Goal: Check status: Check status

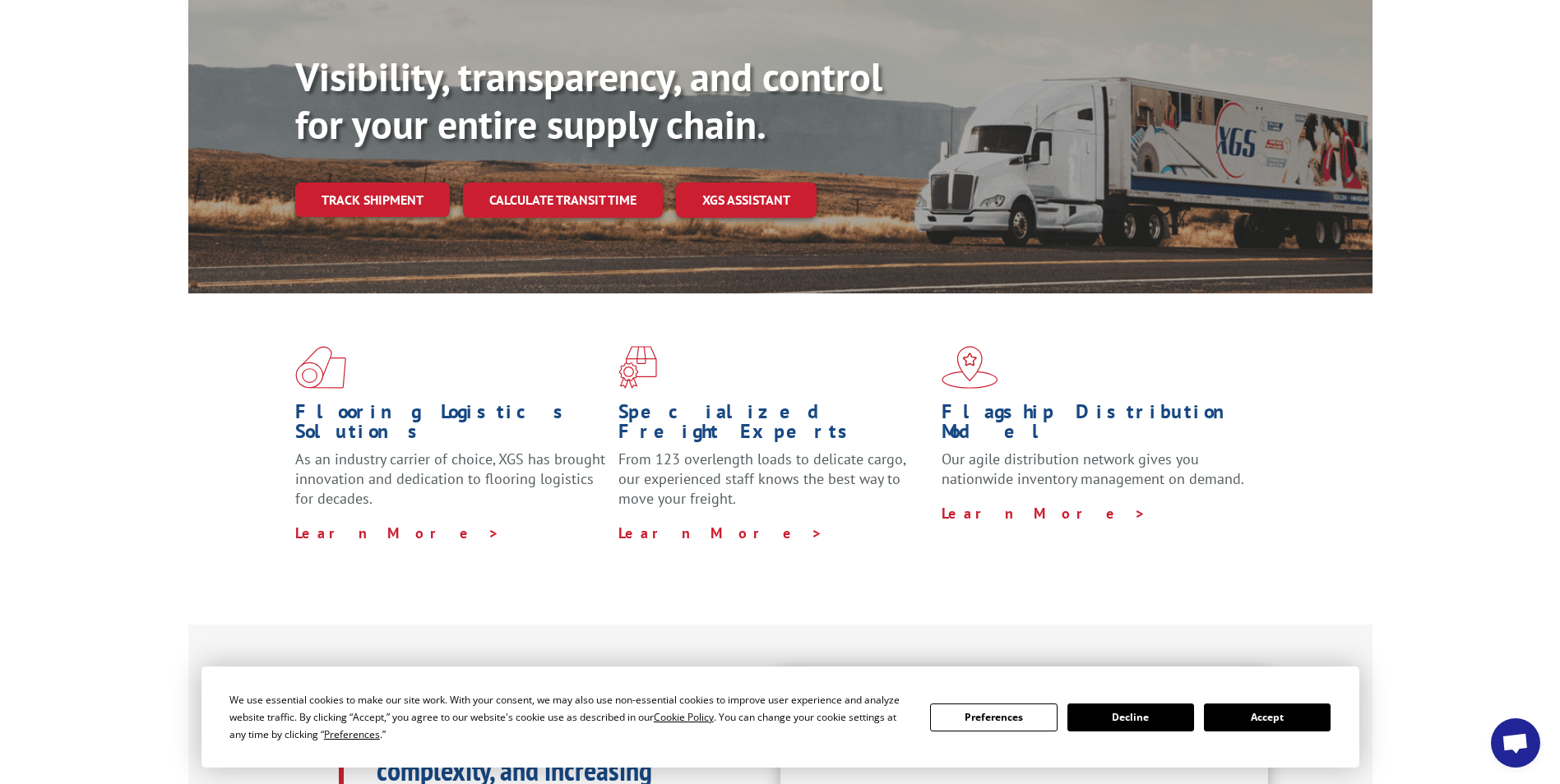
scroll to position [411, 0]
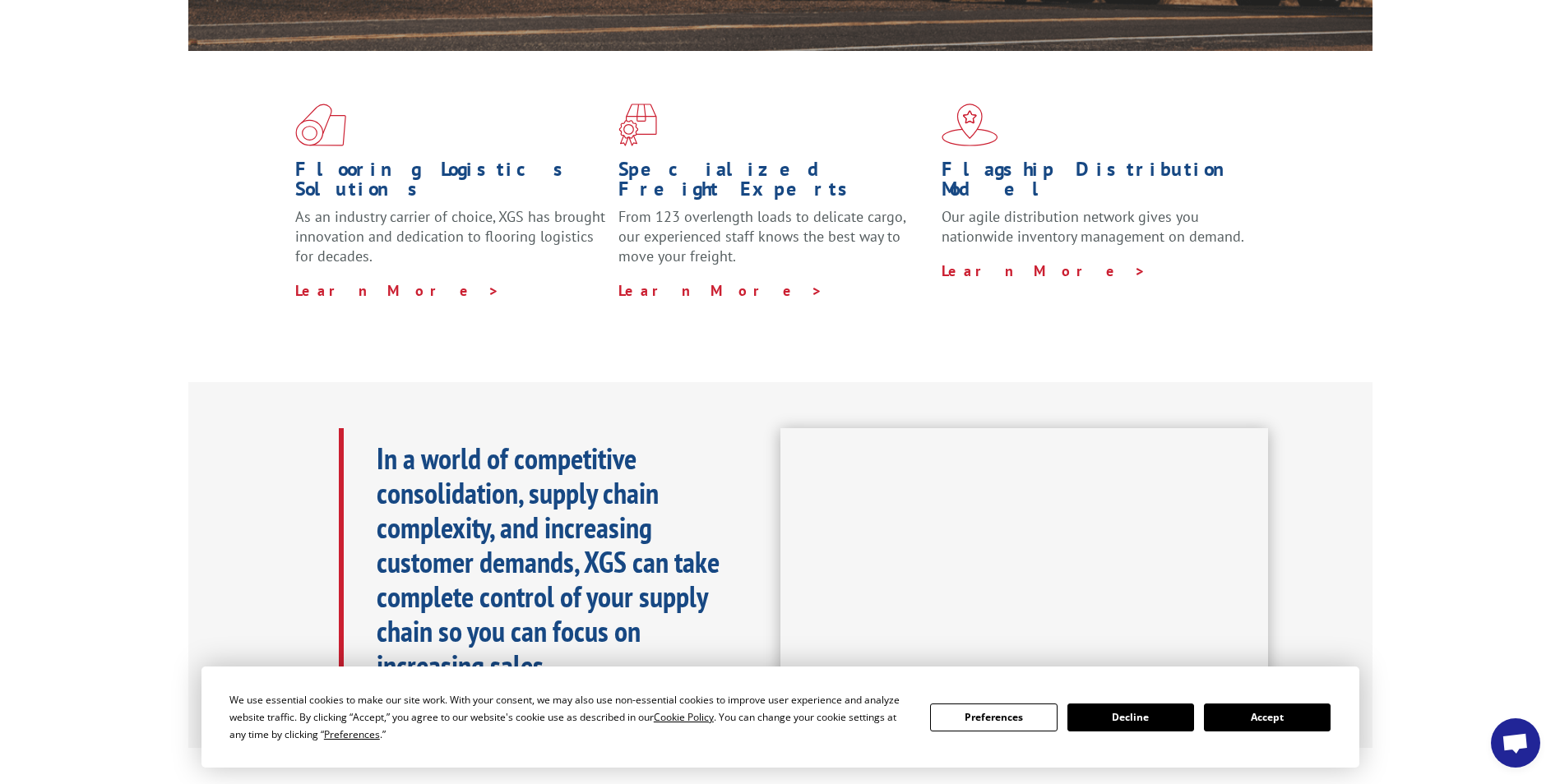
click at [1278, 708] on button "Accept" at bounding box center [1267, 718] width 127 height 28
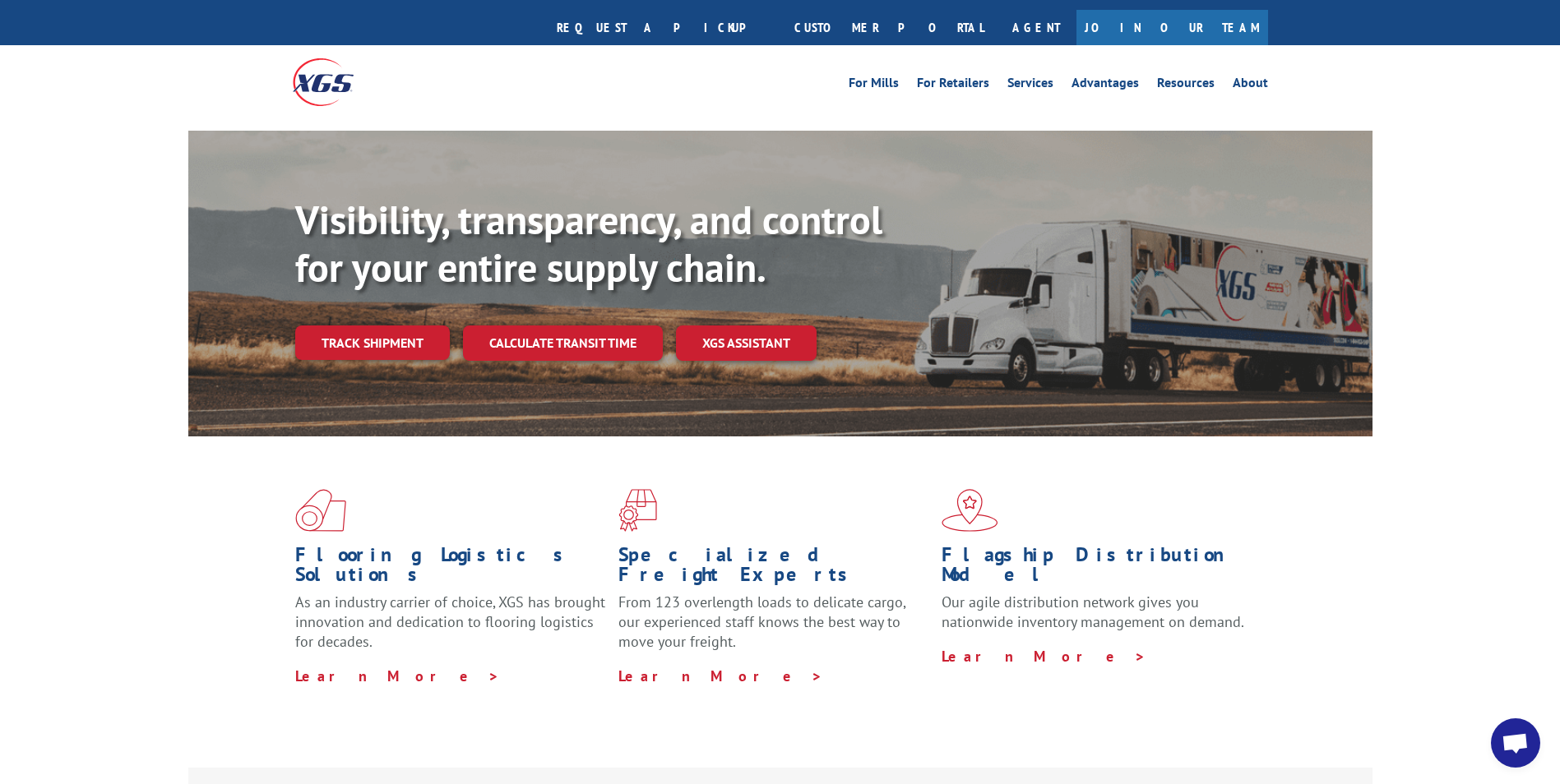
scroll to position [0, 0]
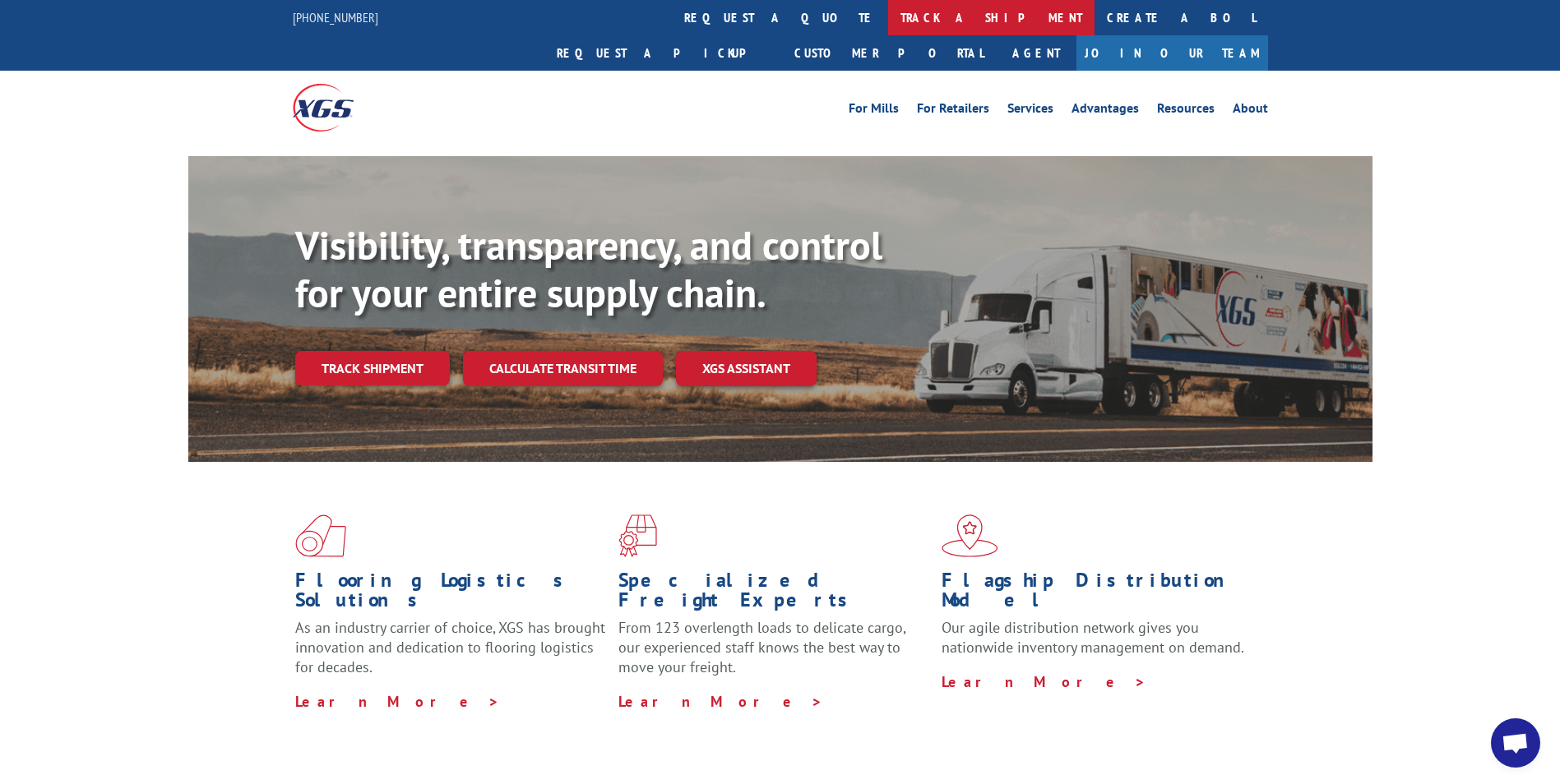
click at [888, 16] on link "track a shipment" at bounding box center [991, 18] width 206 height 35
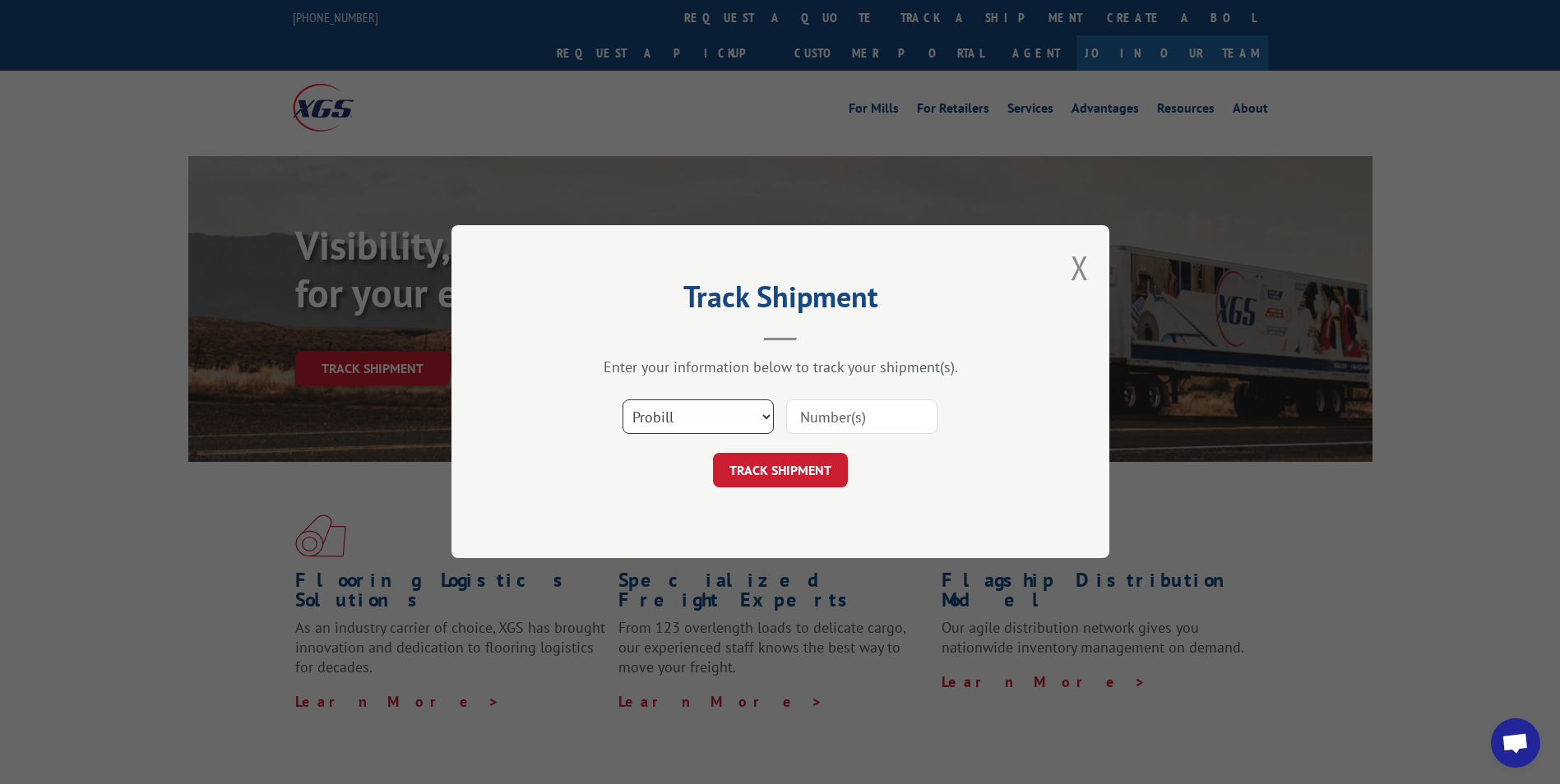
click at [756, 415] on select "Select category... Probill BOL PO" at bounding box center [697, 417] width 151 height 34
click at [839, 416] on input at bounding box center [862, 417] width 151 height 34
paste input "17504280"
type input "17504280"
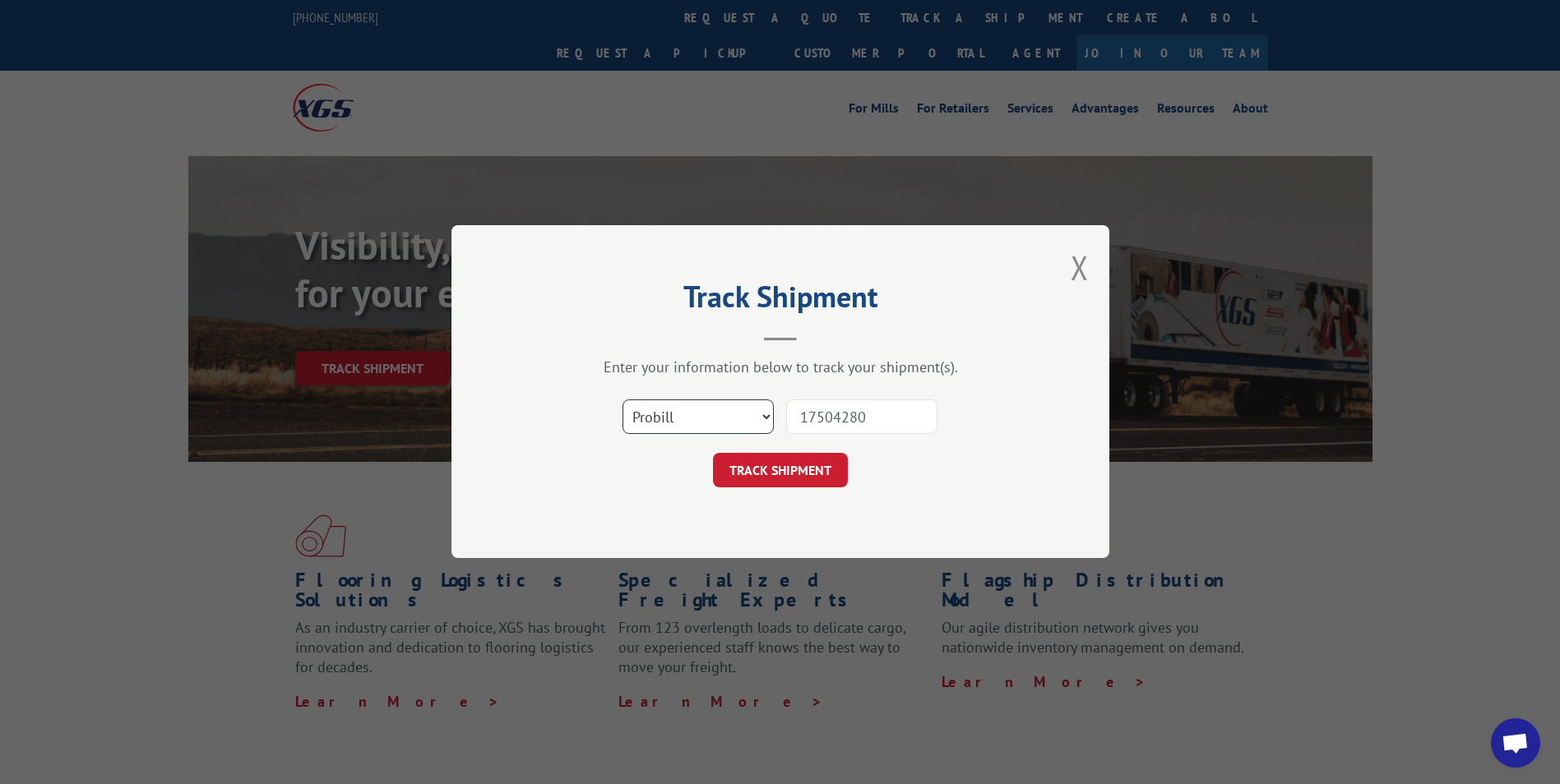
click at [749, 418] on select "Select category... Probill BOL PO" at bounding box center [697, 417] width 151 height 34
click at [622, 400] on select "Select category... Probill BOL PO" at bounding box center [697, 417] width 151 height 34
click at [746, 478] on button "TRACK SHIPMENT" at bounding box center [780, 471] width 135 height 34
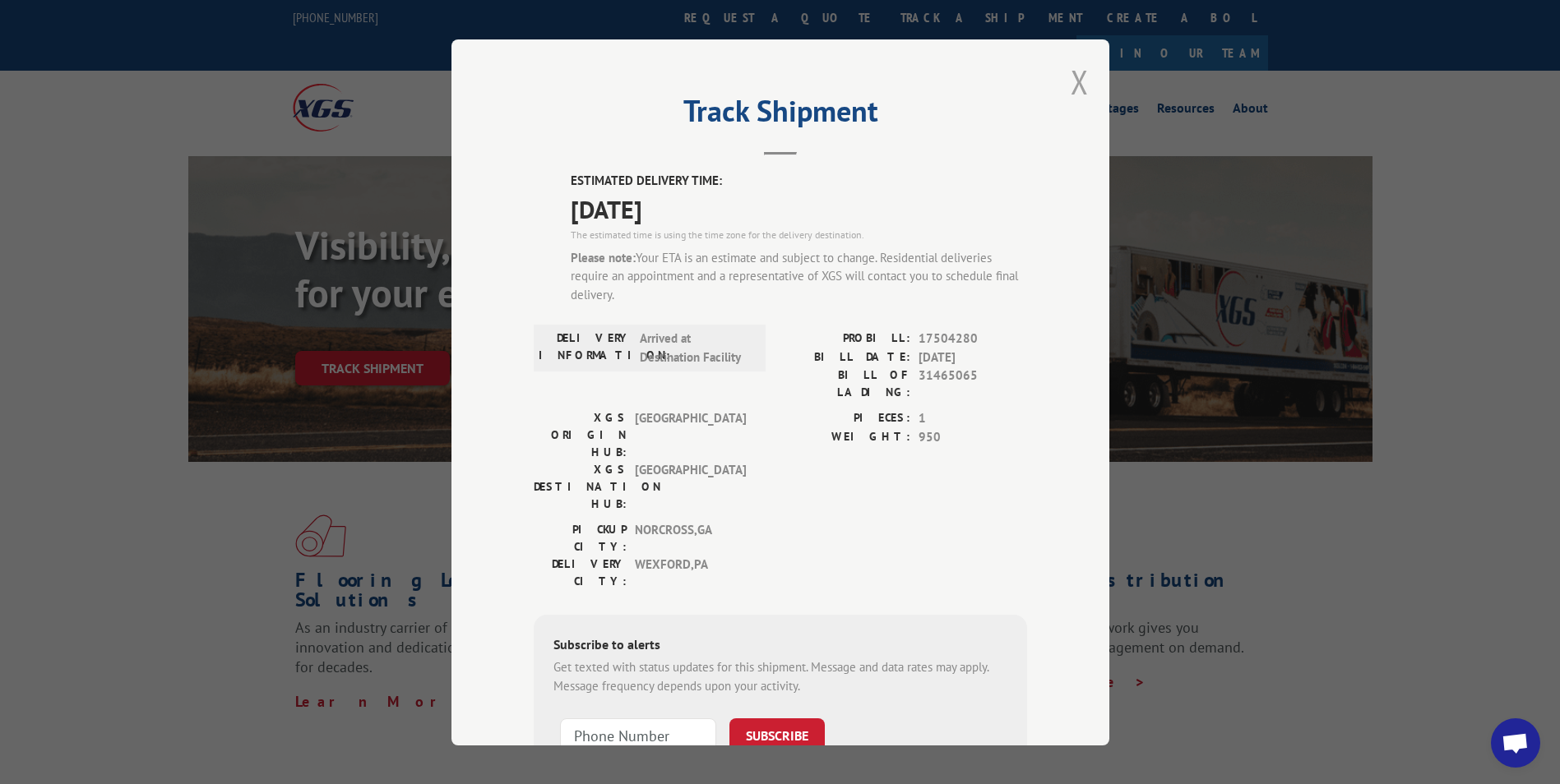
click at [1071, 80] on button "Close modal" at bounding box center [1079, 81] width 19 height 44
